Goal: Information Seeking & Learning: Compare options

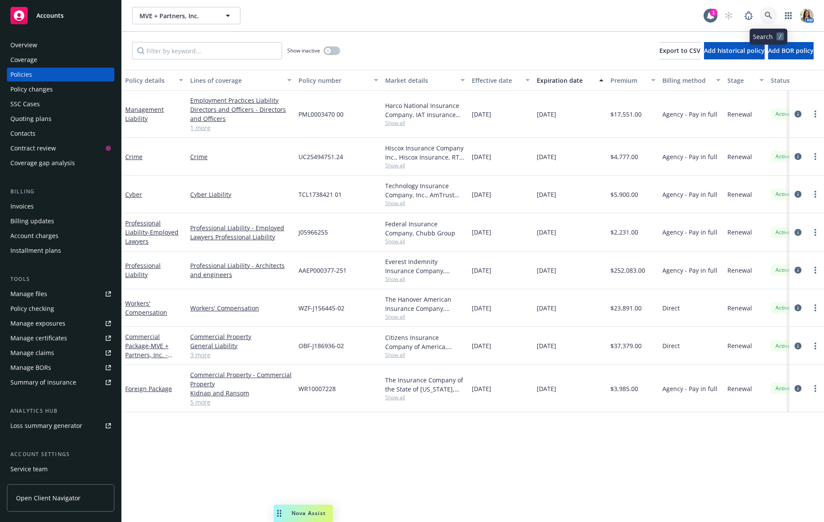
click at [766, 10] on link at bounding box center [768, 15] width 17 height 17
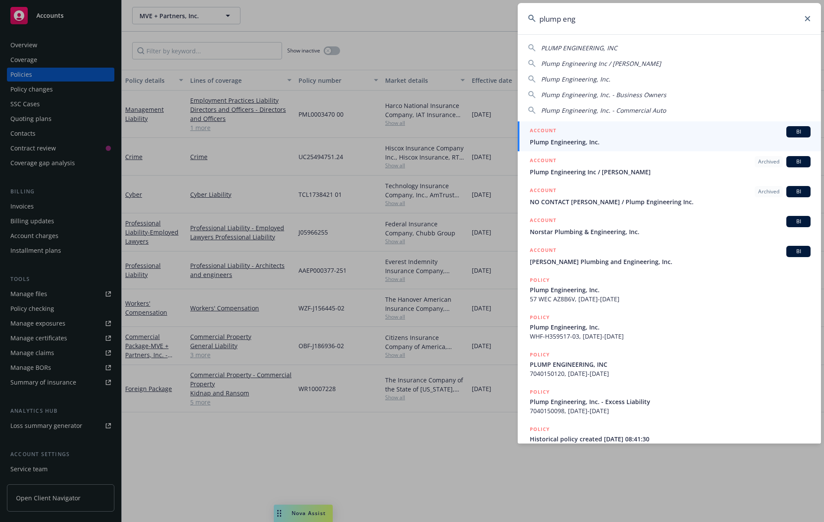
type input "plump eng"
click at [632, 135] on div "ACCOUNT BI" at bounding box center [670, 131] width 281 height 11
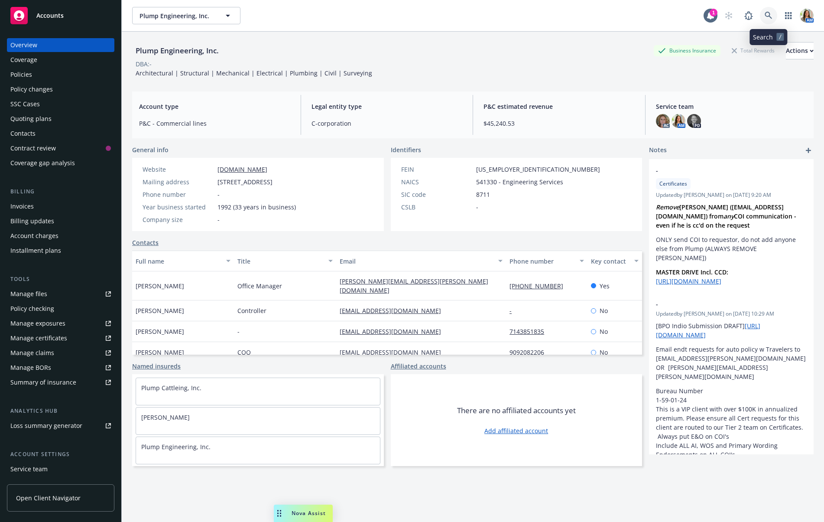
click at [770, 16] on icon at bounding box center [769, 16] width 8 height 8
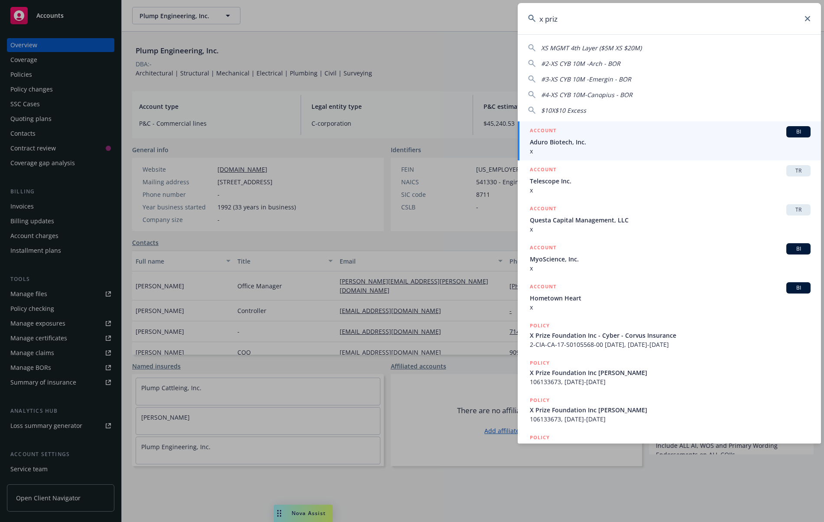
type input "x prize"
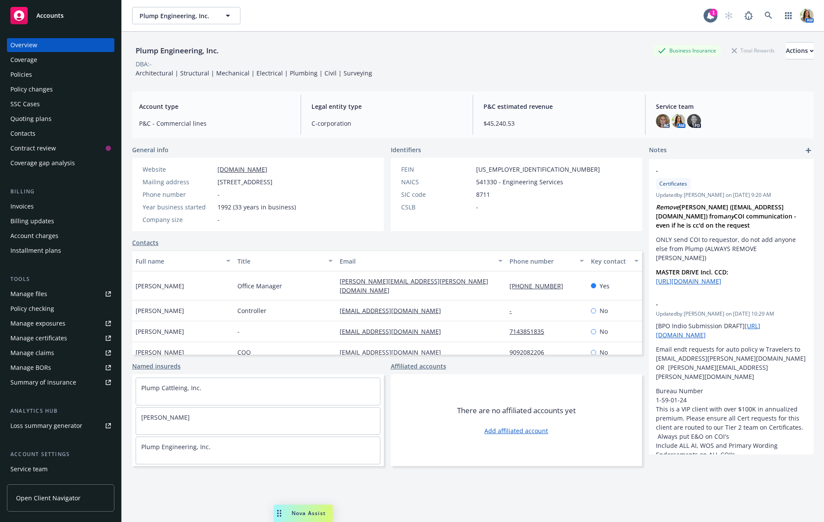
click at [30, 68] on div "Policies" at bounding box center [21, 75] width 22 height 14
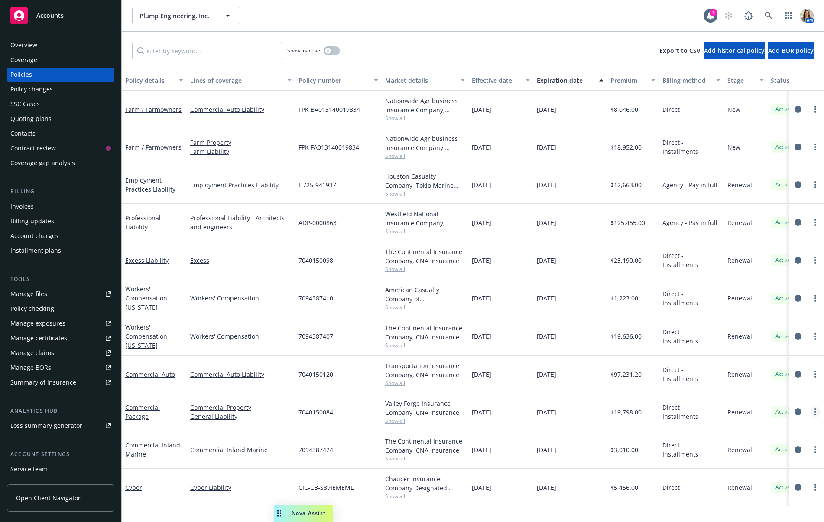
click at [816, 411] on circle "more" at bounding box center [816, 412] width 2 height 2
click at [784, 374] on link "Copy logging email" at bounding box center [770, 375] width 102 height 17
click at [768, 16] on icon at bounding box center [768, 15] width 7 height 7
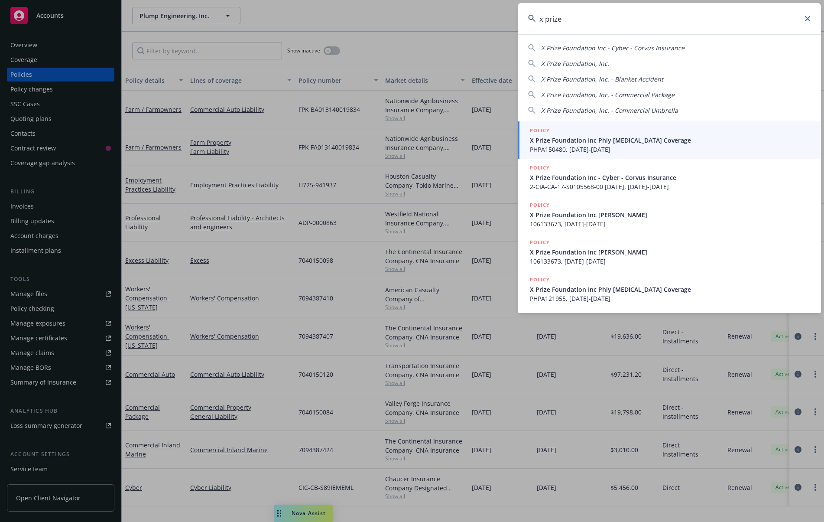
type input "x prize"
click at [678, 132] on div "POLICY" at bounding box center [670, 131] width 281 height 10
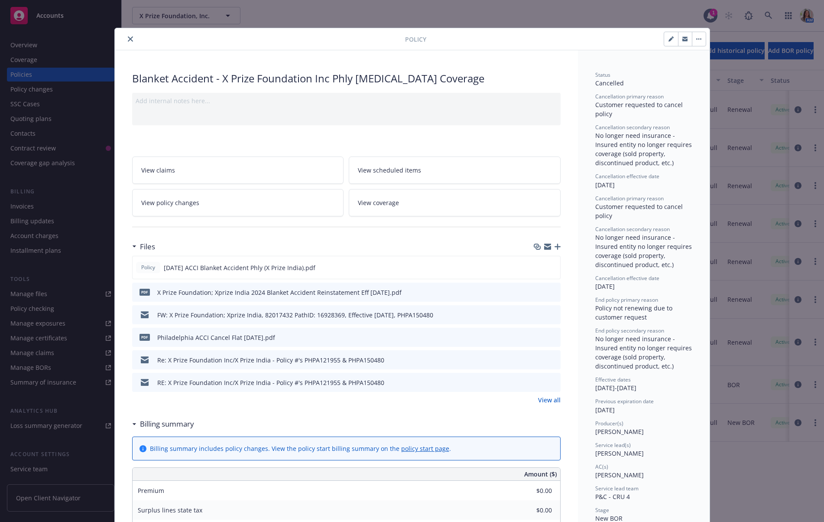
click at [128, 37] on icon "close" at bounding box center [130, 38] width 5 height 5
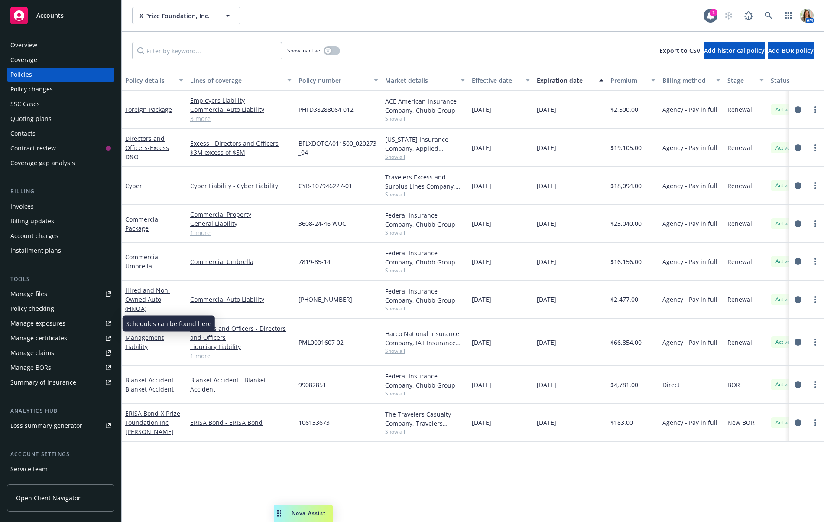
click at [39, 338] on div "Manage certificates" at bounding box center [38, 338] width 57 height 14
click at [70, 41] on div "Overview" at bounding box center [60, 45] width 101 height 14
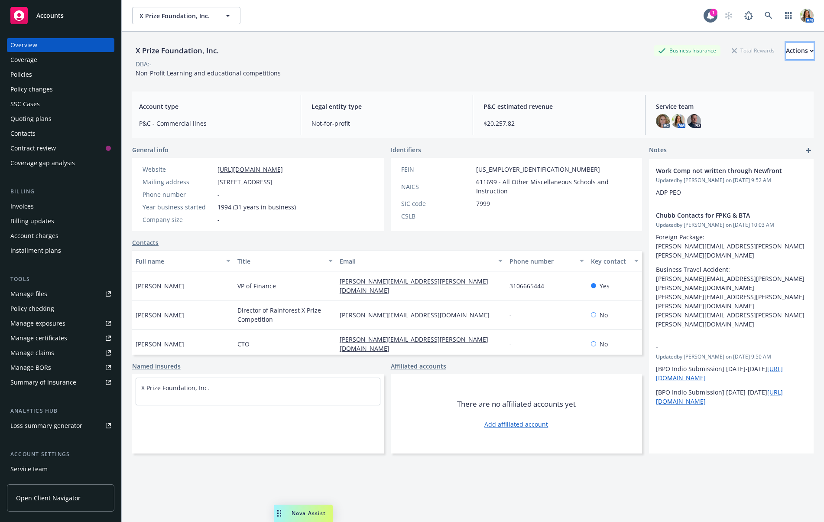
click at [791, 47] on div "Actions" at bounding box center [800, 50] width 28 height 16
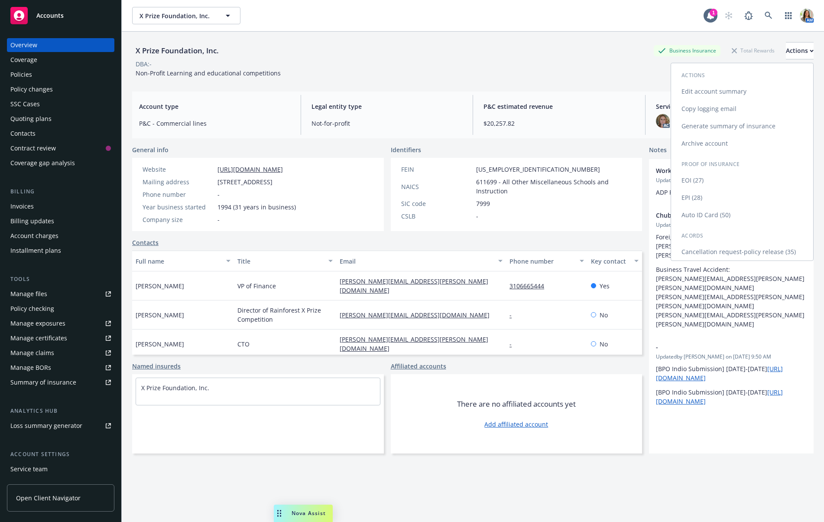
click at [718, 104] on link "Copy logging email" at bounding box center [742, 108] width 142 height 17
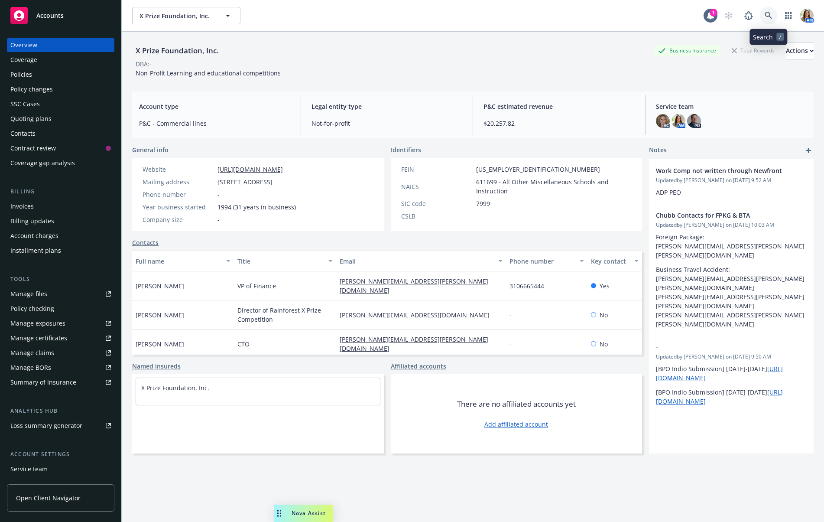
click at [766, 14] on icon at bounding box center [769, 16] width 8 height 8
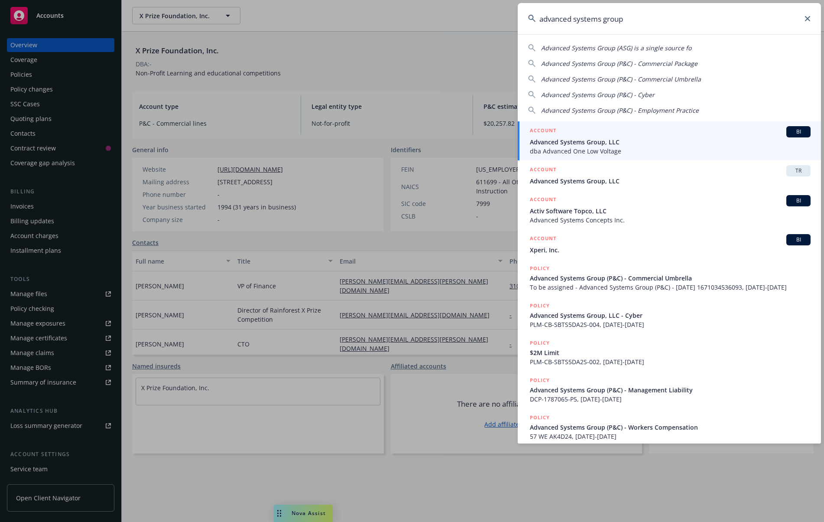
type input "advanced systems group"
click at [571, 141] on span "Advanced Systems Group, LLC" at bounding box center [670, 141] width 281 height 9
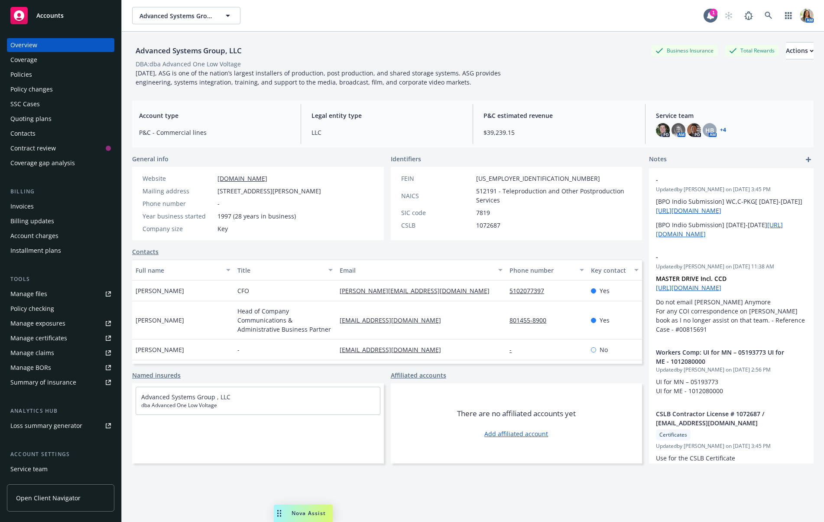
click at [36, 84] on div "Policy changes" at bounding box center [31, 89] width 42 height 14
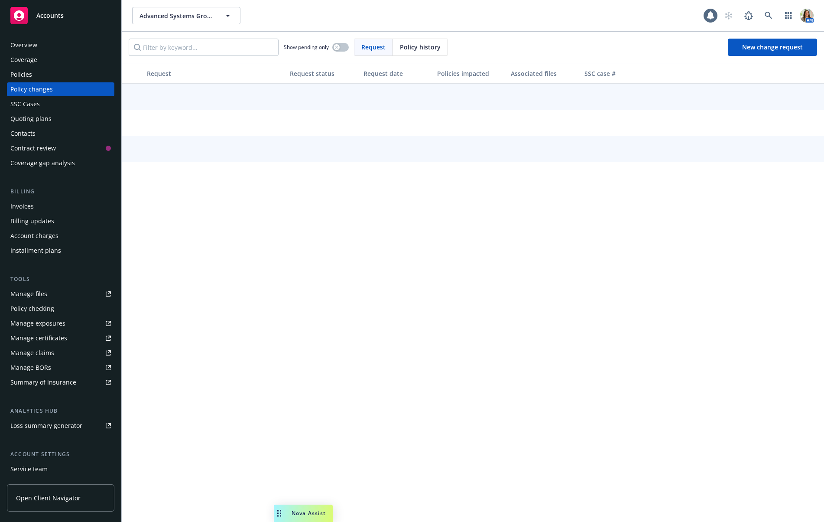
click at [33, 74] on div "Policies" at bounding box center [60, 75] width 101 height 14
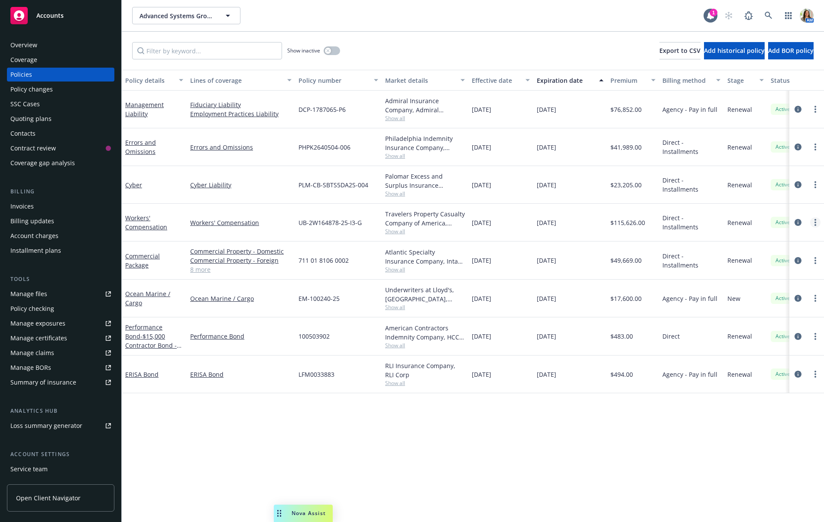
click at [816, 220] on circle "more" at bounding box center [816, 220] width 2 height 2
click at [770, 338] on link "Copy logging email" at bounding box center [770, 343] width 102 height 17
click at [49, 40] on div "Overview" at bounding box center [60, 45] width 101 height 14
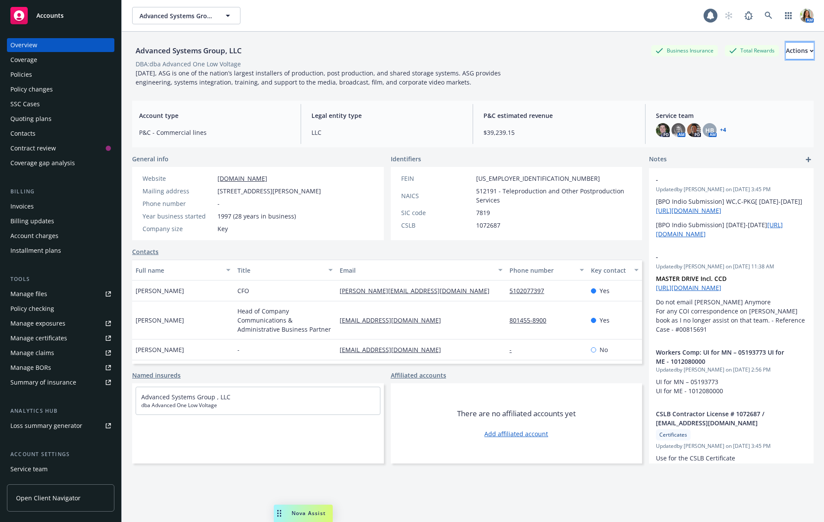
click at [790, 52] on div "Actions" at bounding box center [800, 50] width 28 height 16
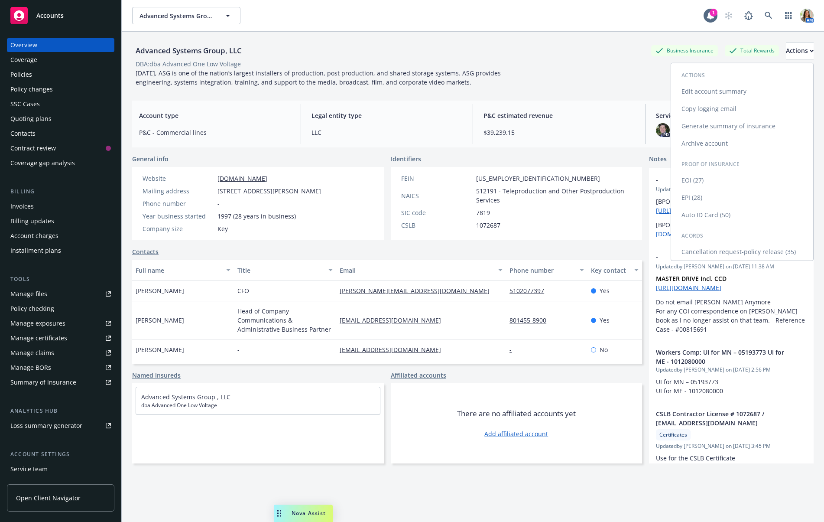
click at [721, 107] on link "Copy logging email" at bounding box center [742, 108] width 142 height 17
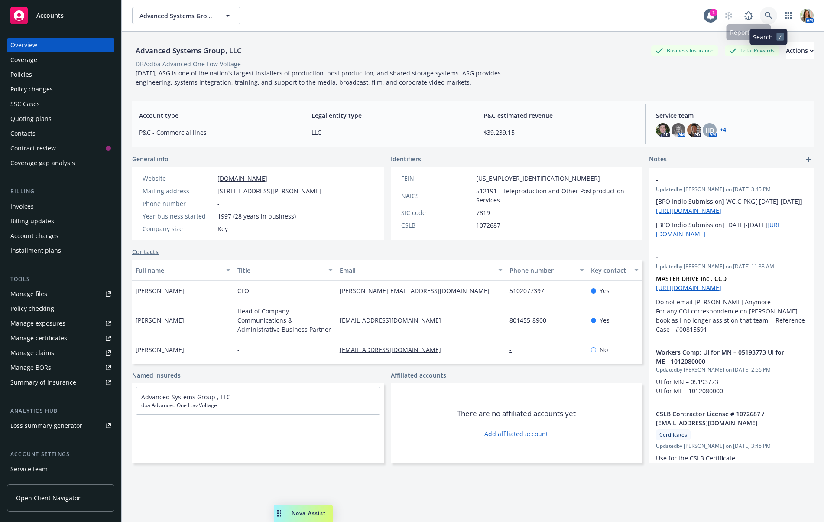
click at [769, 13] on icon at bounding box center [769, 16] width 8 height 8
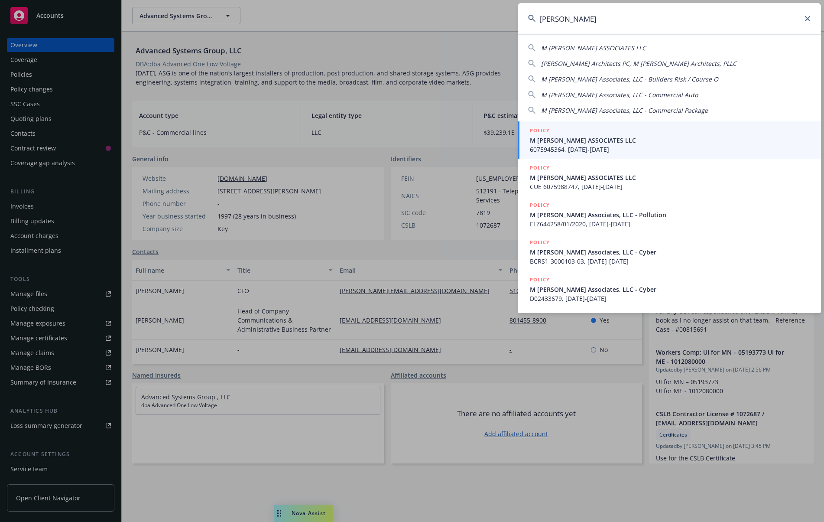
type input "[PERSON_NAME]"
click at [587, 130] on div "POLICY" at bounding box center [670, 131] width 281 height 10
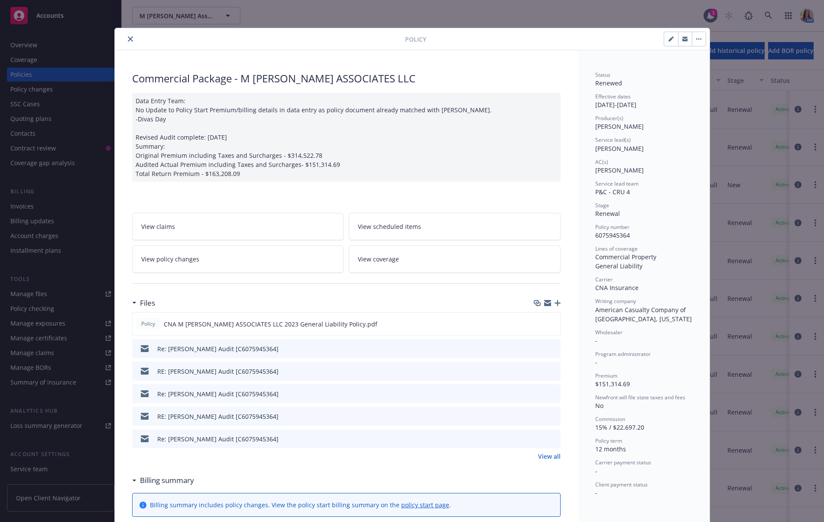
click at [131, 38] on icon "close" at bounding box center [130, 38] width 5 height 5
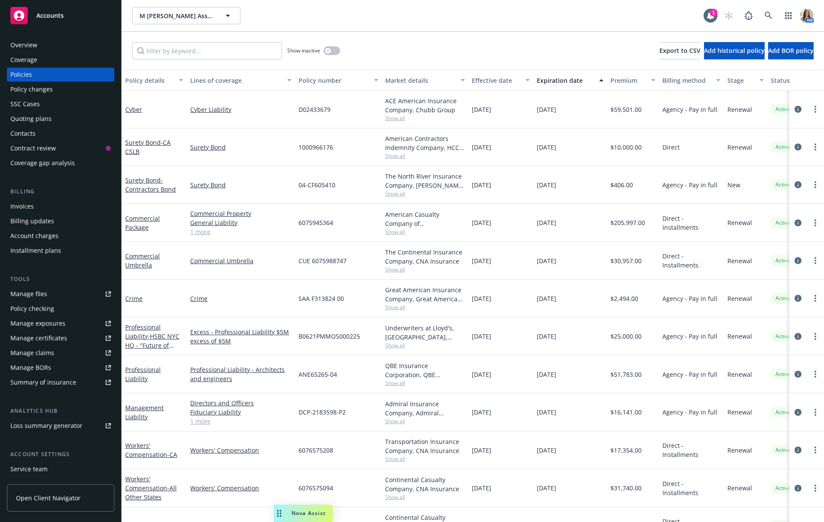
click at [51, 117] on div "Quoting plans" at bounding box center [60, 119] width 101 height 14
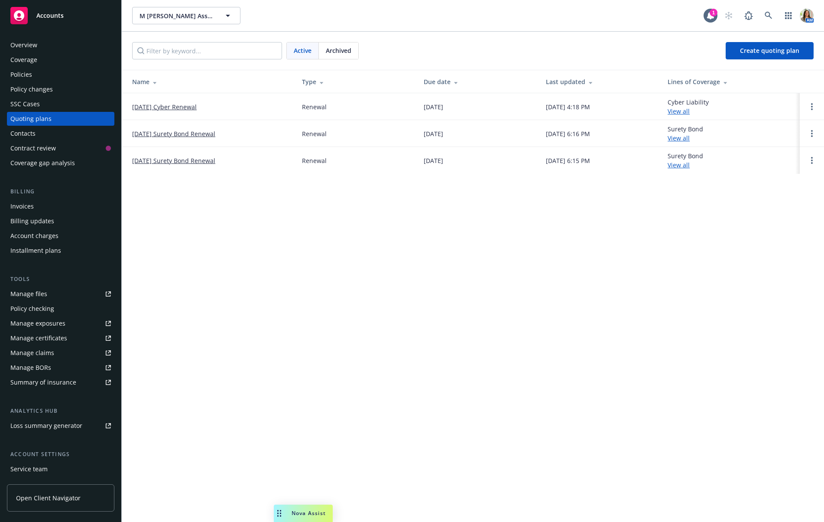
click at [176, 106] on link "[DATE] Cyber Renewal" at bounding box center [164, 106] width 65 height 9
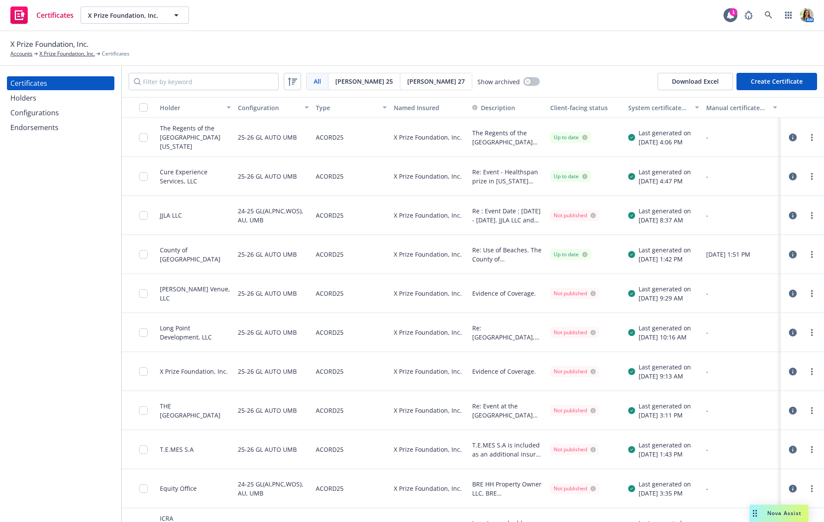
click at [655, 108] on div "System certificate last generated" at bounding box center [659, 107] width 62 height 9
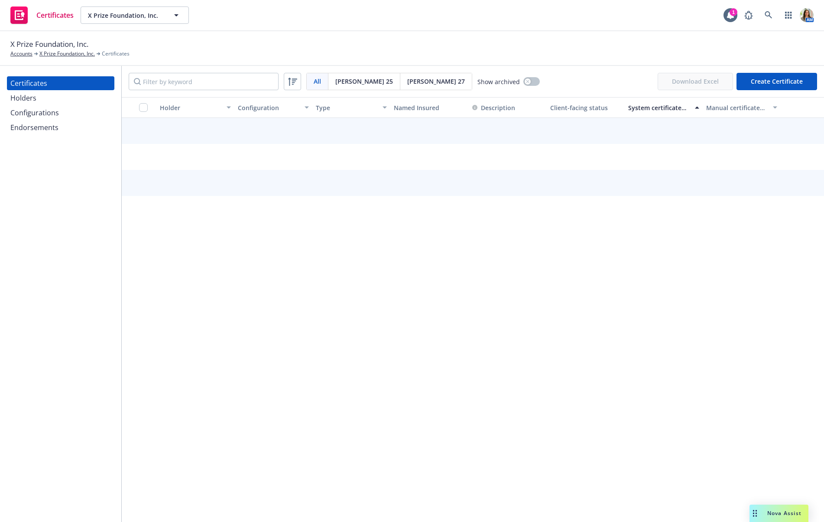
click at [655, 108] on div "System certificate last generated" at bounding box center [659, 107] width 62 height 9
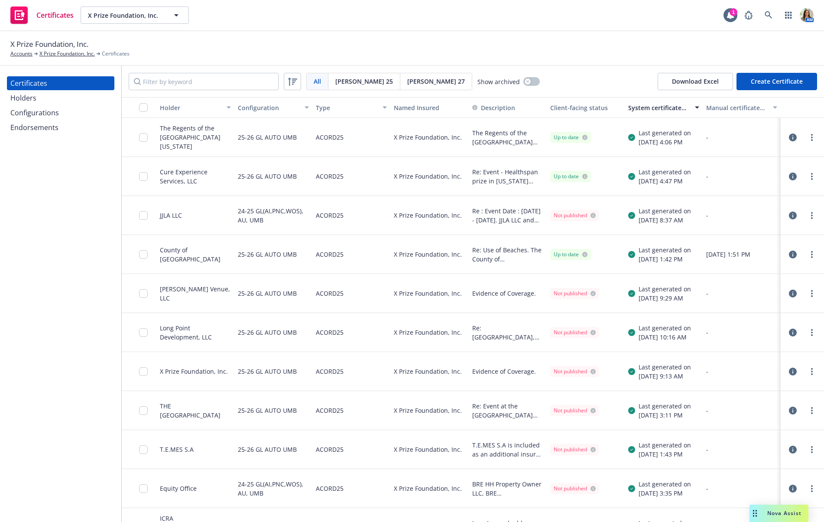
click at [794, 137] on icon "button" at bounding box center [793, 137] width 8 height 8
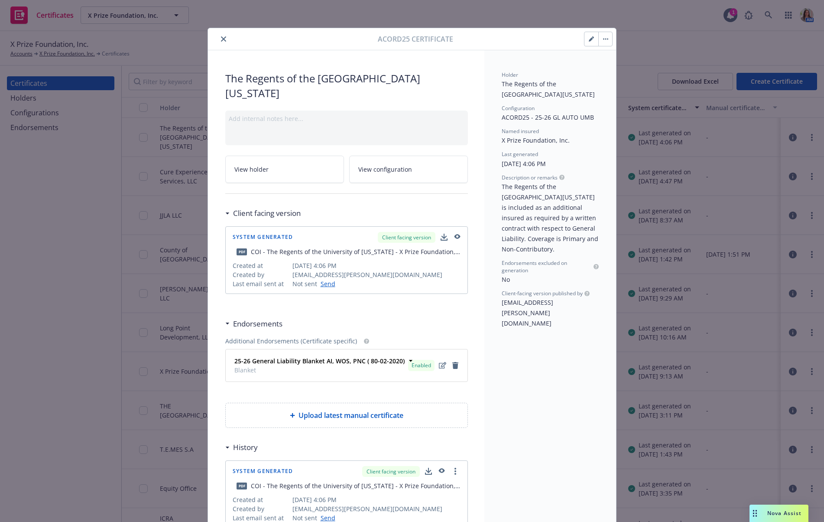
click at [459, 234] on icon "button" at bounding box center [458, 236] width 6 height 5
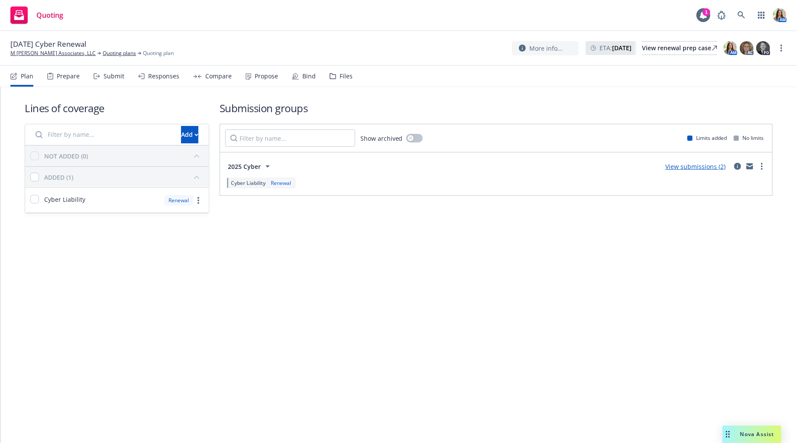
click at [202, 77] on div "Compare" at bounding box center [212, 76] width 39 height 21
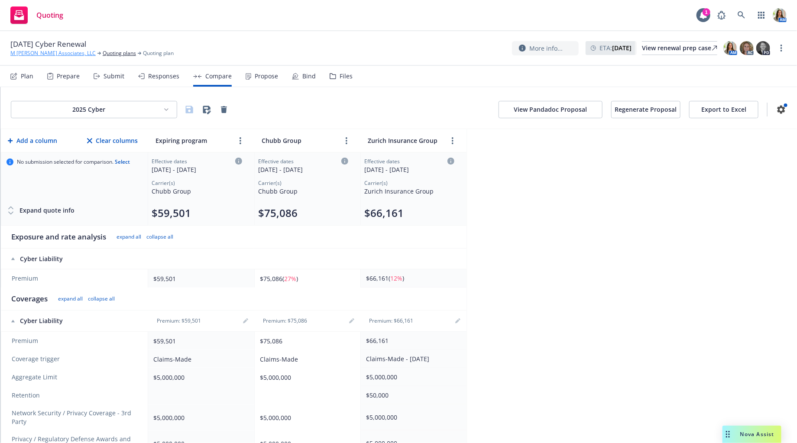
click at [57, 52] on link "M [PERSON_NAME] Associates, LLC" at bounding box center [52, 53] width 85 height 8
click at [685, 50] on div "View renewal prep case" at bounding box center [679, 48] width 75 height 13
